Goal: Transaction & Acquisition: Purchase product/service

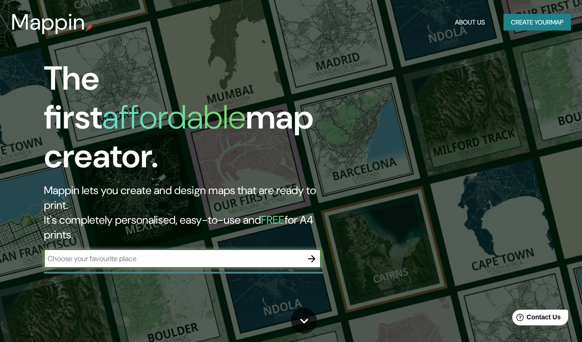
click at [205, 253] on input "text" at bounding box center [173, 258] width 258 height 11
type input "[PERSON_NAME]"
click at [315, 253] on icon "button" at bounding box center [311, 258] width 11 height 11
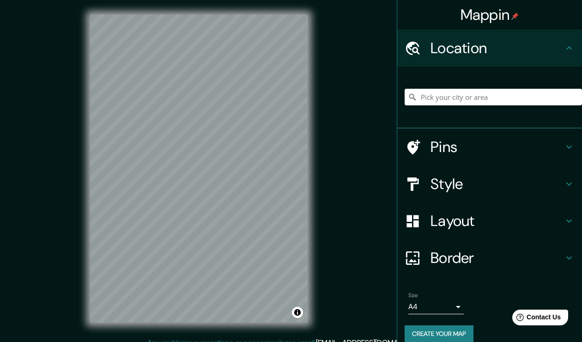
click at [454, 107] on div at bounding box center [492, 97] width 177 height 46
click at [442, 103] on input "Pick your city or area" at bounding box center [492, 97] width 177 height 17
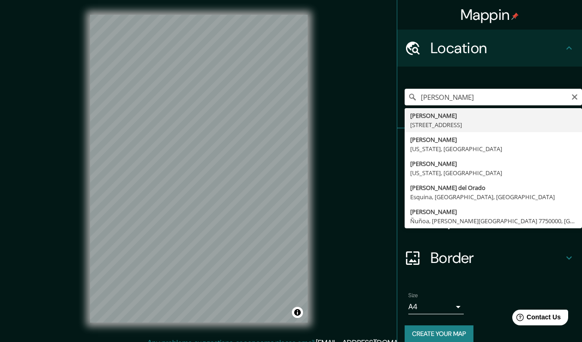
type input "[PERSON_NAME][STREET_ADDRESS]"
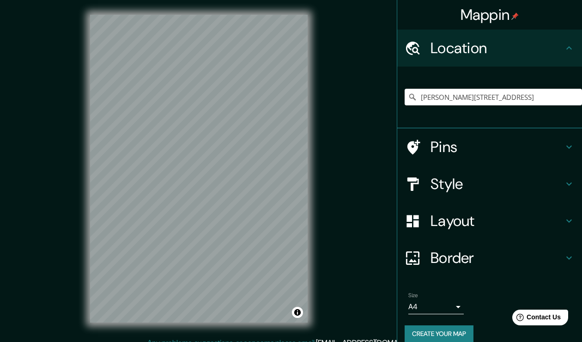
click at [564, 217] on icon at bounding box center [568, 220] width 11 height 11
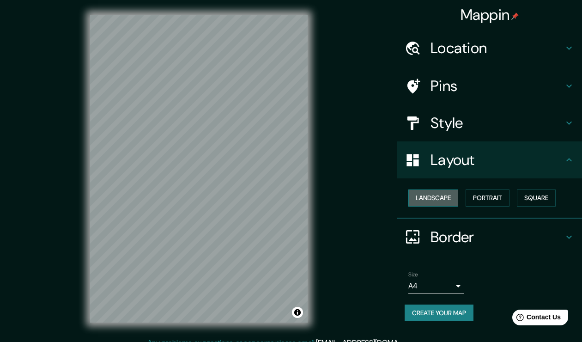
click at [435, 197] on button "Landscape" at bounding box center [433, 197] width 50 height 17
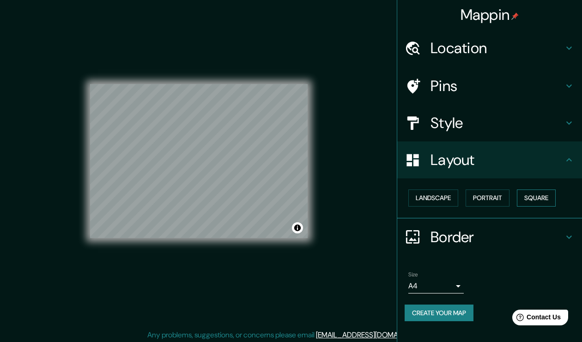
scroll to position [10, 0]
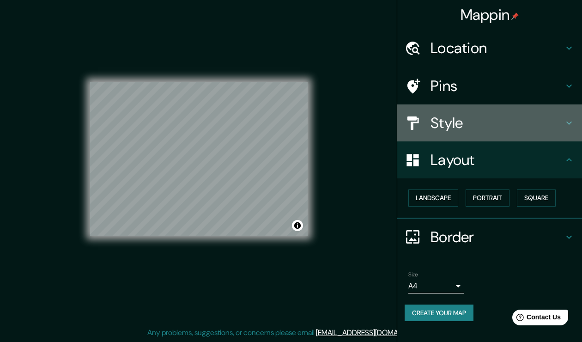
click at [571, 120] on icon at bounding box center [568, 122] width 11 height 11
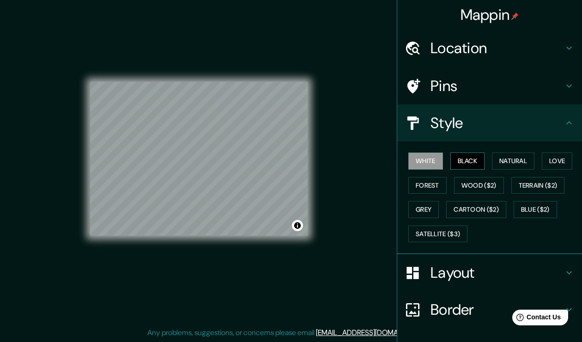
click at [457, 164] on button "Black" at bounding box center [467, 160] width 35 height 17
click at [500, 162] on button "Natural" at bounding box center [513, 160] width 42 height 17
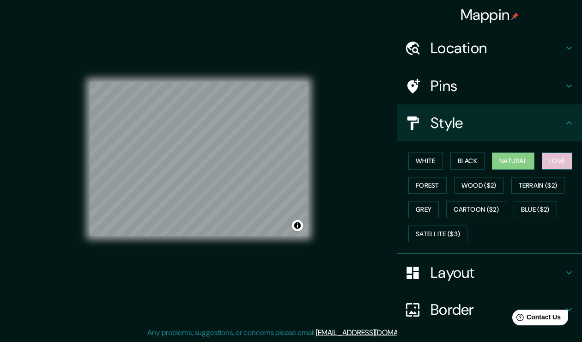
click at [560, 159] on button "Love" at bounding box center [556, 160] width 30 height 17
click at [423, 179] on button "Forest" at bounding box center [427, 185] width 38 height 17
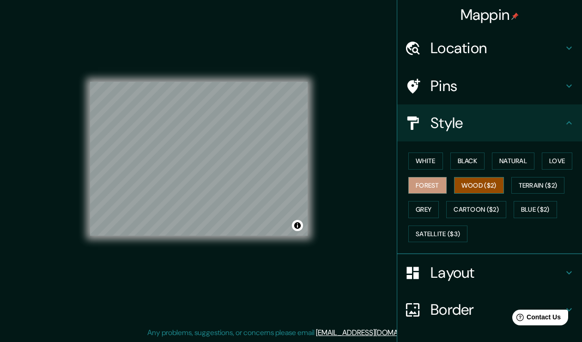
click at [468, 183] on button "Wood ($2)" at bounding box center [479, 185] width 50 height 17
click at [528, 185] on button "Terrain ($2)" at bounding box center [538, 185] width 54 height 17
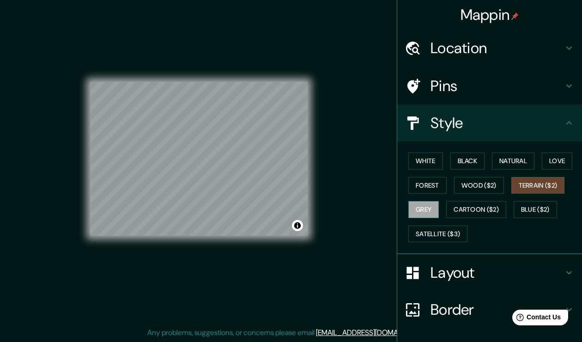
click at [423, 205] on button "Grey" at bounding box center [423, 209] width 30 height 17
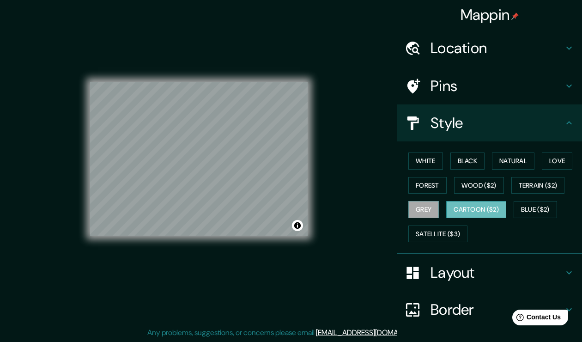
click at [455, 206] on button "Cartoon ($2)" at bounding box center [476, 209] width 60 height 17
click at [536, 206] on button "Blue ($2)" at bounding box center [534, 209] width 43 height 17
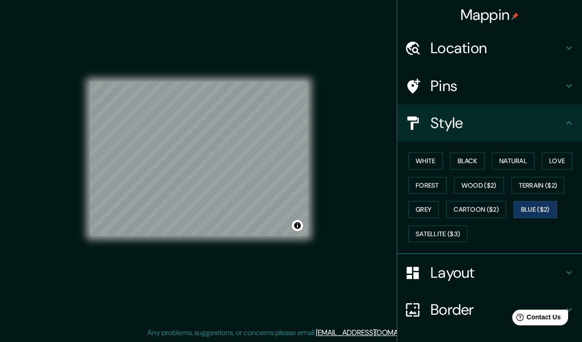
scroll to position [61, 0]
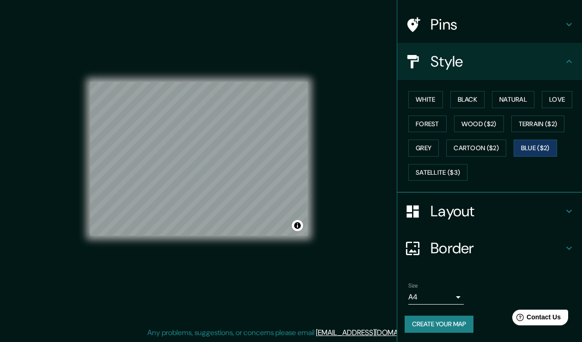
click at [454, 325] on button "Create your map" at bounding box center [438, 323] width 69 height 17
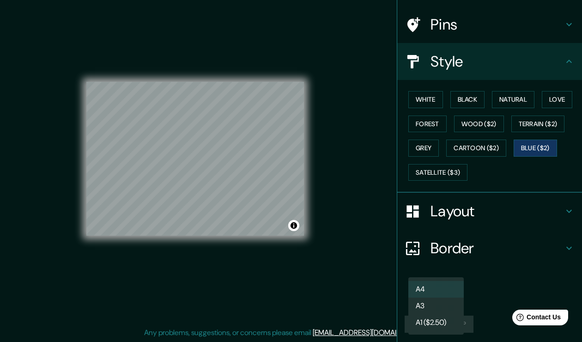
click at [447, 294] on body "Mappin Location [GEOGRAPHIC_DATA], C1429, [GEOGRAPHIC_DATA], [GEOGRAPHIC_DATA],…" at bounding box center [291, 161] width 582 height 342
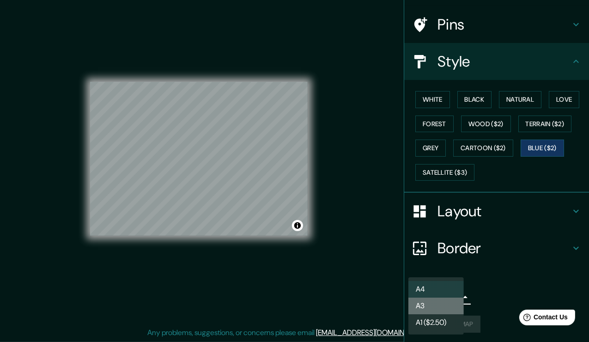
click at [439, 304] on li "A3" at bounding box center [435, 305] width 55 height 17
type input "a4"
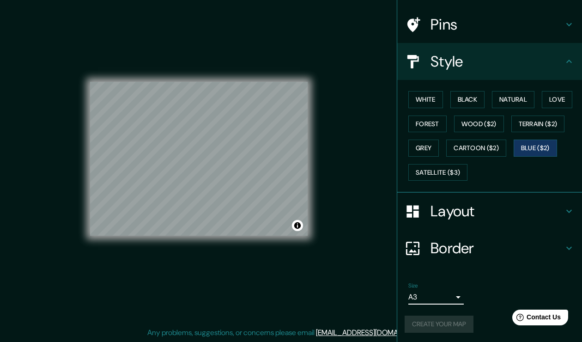
click at [474, 317] on div "Create your map" at bounding box center [489, 323] width 170 height 17
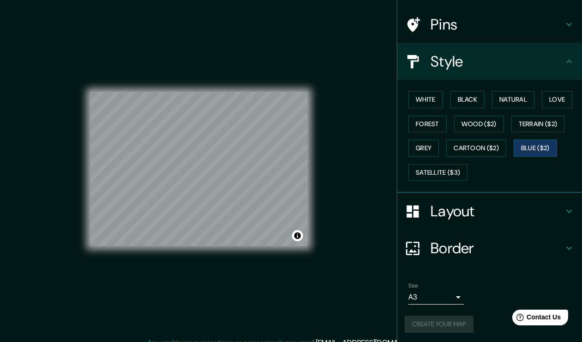
click at [438, 319] on div "Create your map" at bounding box center [489, 323] width 170 height 17
click at [424, 147] on button "Grey" at bounding box center [423, 147] width 30 height 17
click at [528, 146] on button "Blue ($2)" at bounding box center [534, 147] width 43 height 17
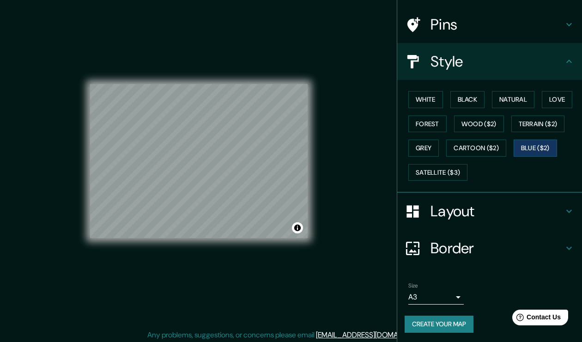
scroll to position [10, 0]
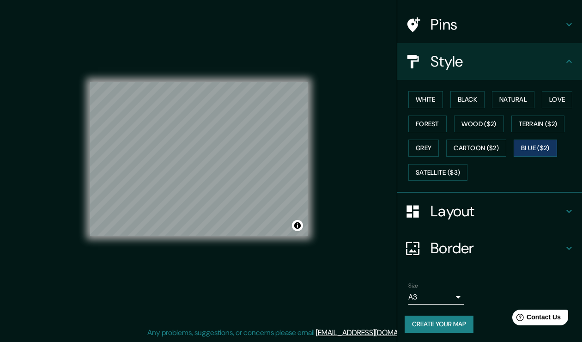
click at [430, 324] on button "Create your map" at bounding box center [438, 323] width 69 height 17
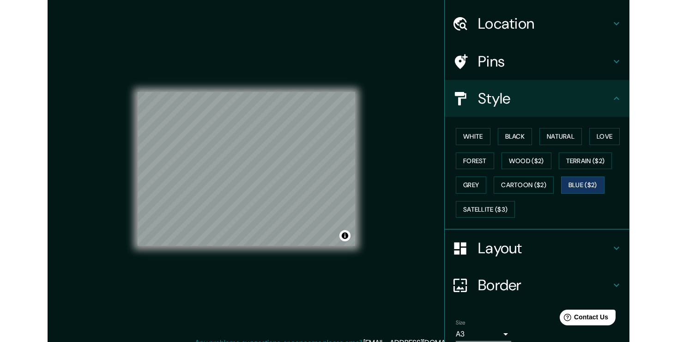
scroll to position [0, 0]
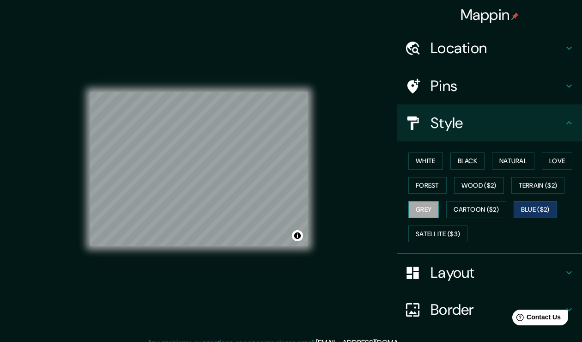
click at [428, 209] on button "Grey" at bounding box center [423, 209] width 30 height 17
click at [427, 183] on button "Forest" at bounding box center [427, 185] width 38 height 17
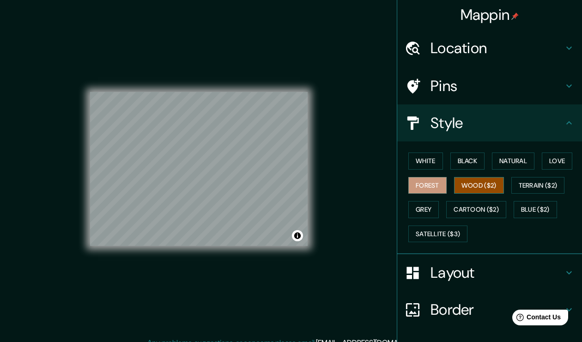
click at [455, 183] on button "Wood ($2)" at bounding box center [479, 185] width 50 height 17
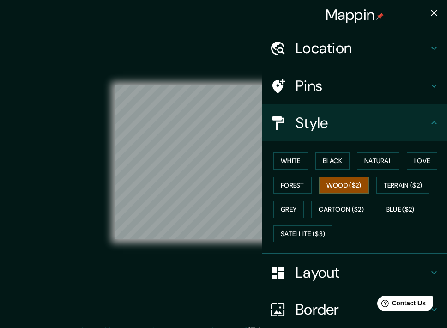
click at [428, 13] on icon "button" at bounding box center [433, 12] width 11 height 11
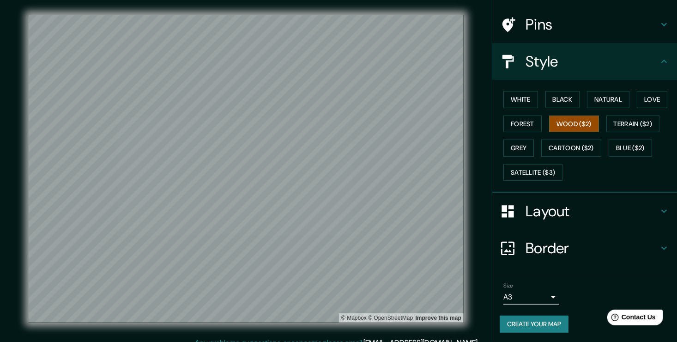
click at [581, 209] on icon at bounding box center [663, 210] width 11 height 11
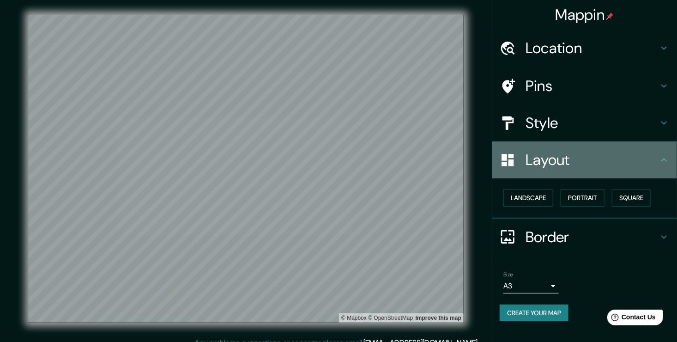
click at [581, 155] on icon at bounding box center [663, 159] width 11 height 11
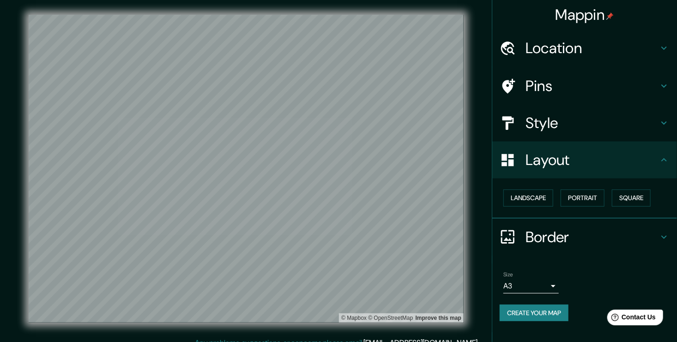
click at [581, 125] on icon at bounding box center [663, 122] width 11 height 11
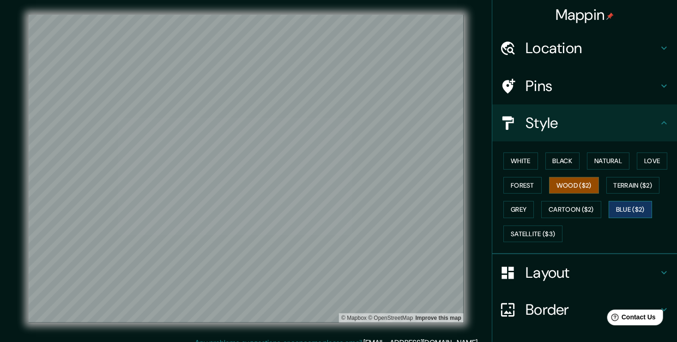
click at [581, 210] on button "Blue ($2)" at bounding box center [629, 209] width 43 height 17
